Goal: Find specific page/section: Find specific page/section

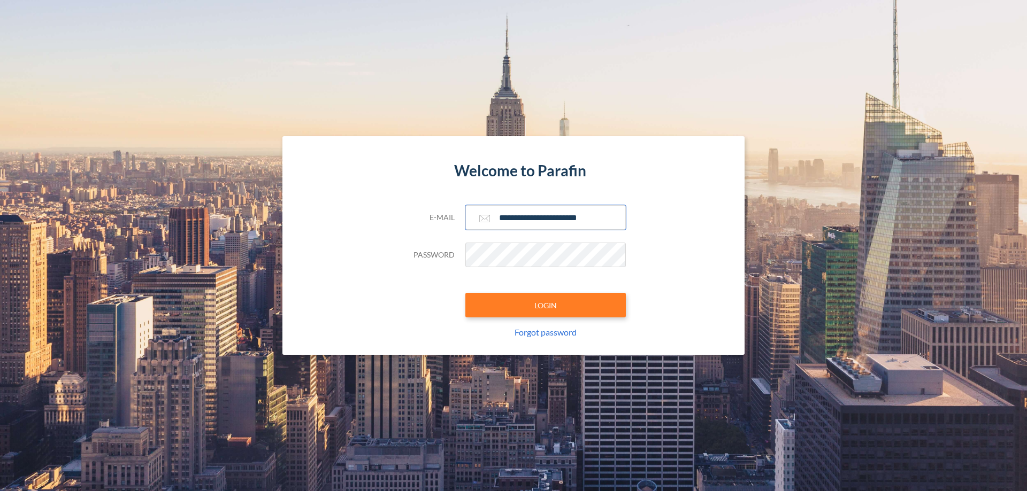
type input "**********"
click at [545, 305] on button "LOGIN" at bounding box center [545, 305] width 160 height 25
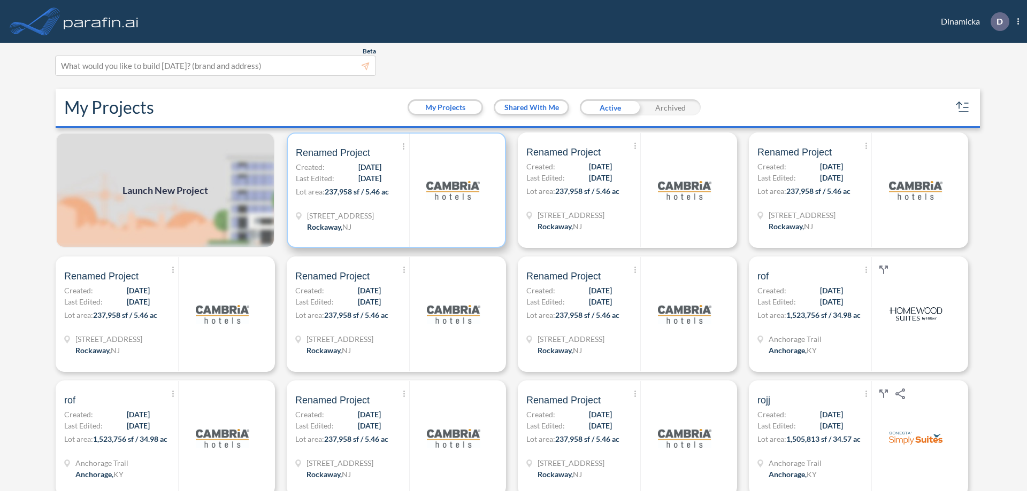
scroll to position [3, 0]
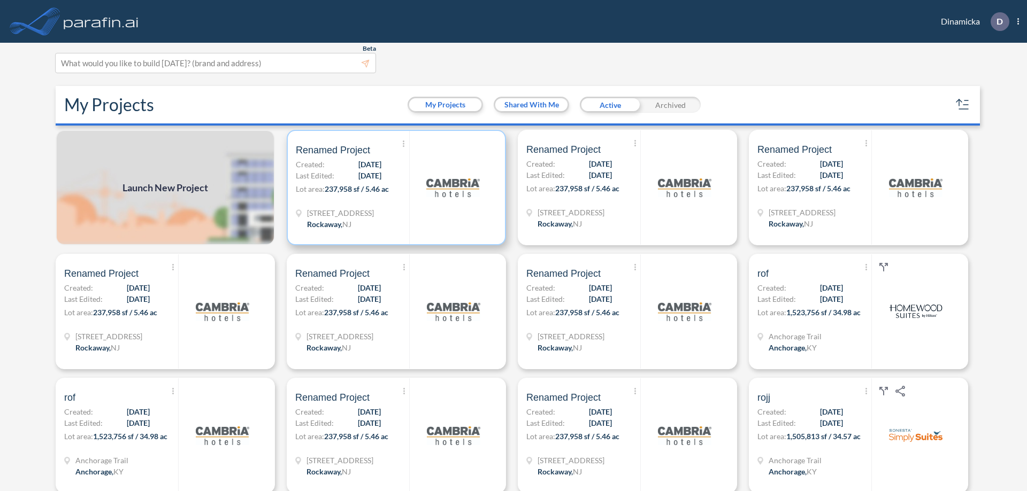
click at [394, 188] on p "Lot area: 237,958 sf / 5.46 ac" at bounding box center [352, 191] width 113 height 16
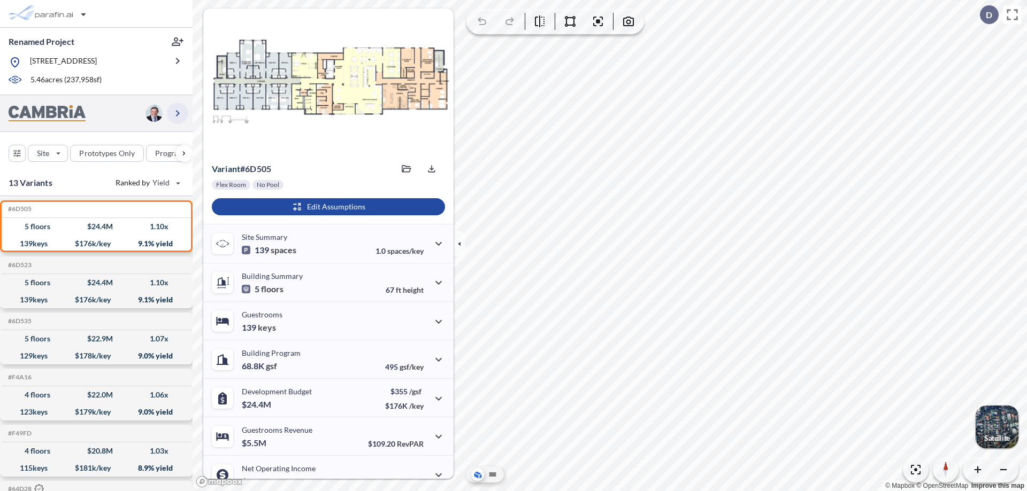
click at [178, 113] on icon "button" at bounding box center [177, 113] width 13 height 13
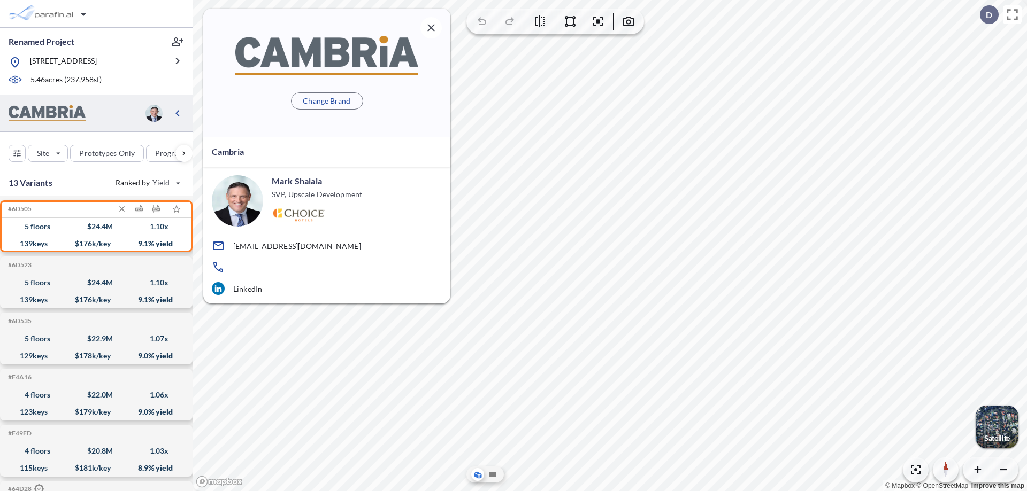
scroll to position [4, 0]
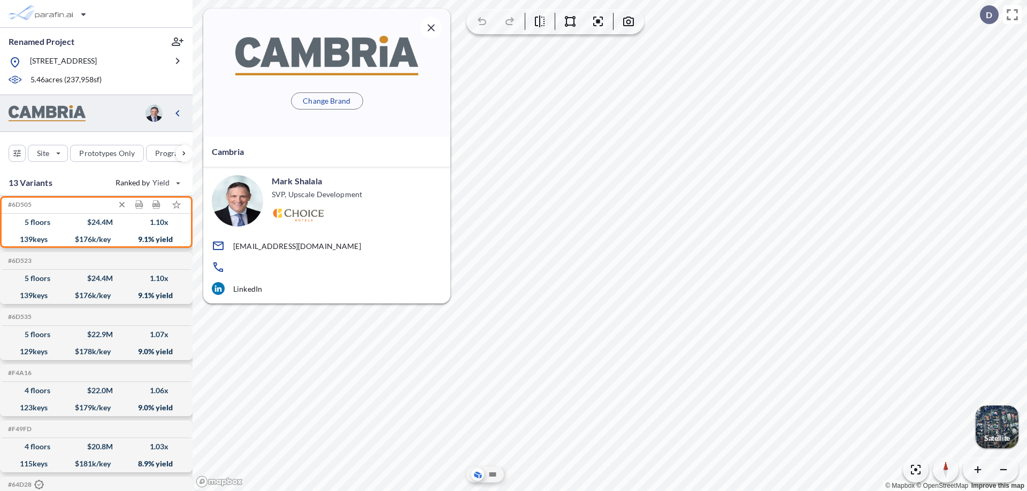
click at [96, 222] on div "$ 24.4 M" at bounding box center [100, 222] width 26 height 0
